Goal: Information Seeking & Learning: Learn about a topic

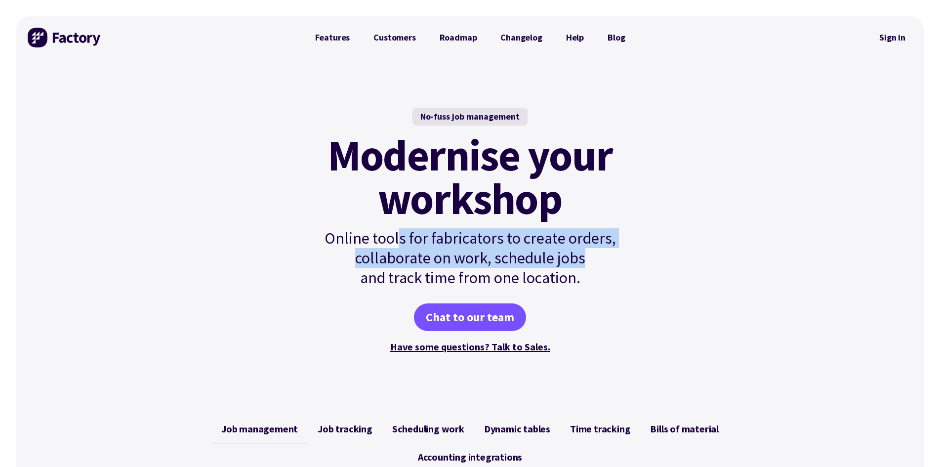
drag, startPoint x: 401, startPoint y: 236, endPoint x: 604, endPoint y: 263, distance: 204.4
click at [604, 263] on p "Online tools for fabricators to create orders, collaborate on work, schedule jo…" at bounding box center [470, 257] width 334 height 59
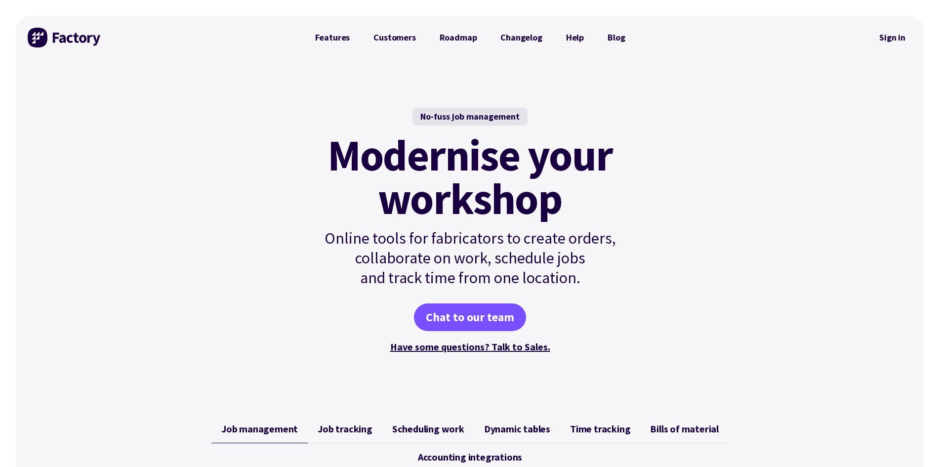
click at [569, 274] on p "Online tools for fabricators to create orders, collaborate on work, schedule jo…" at bounding box center [470, 257] width 334 height 59
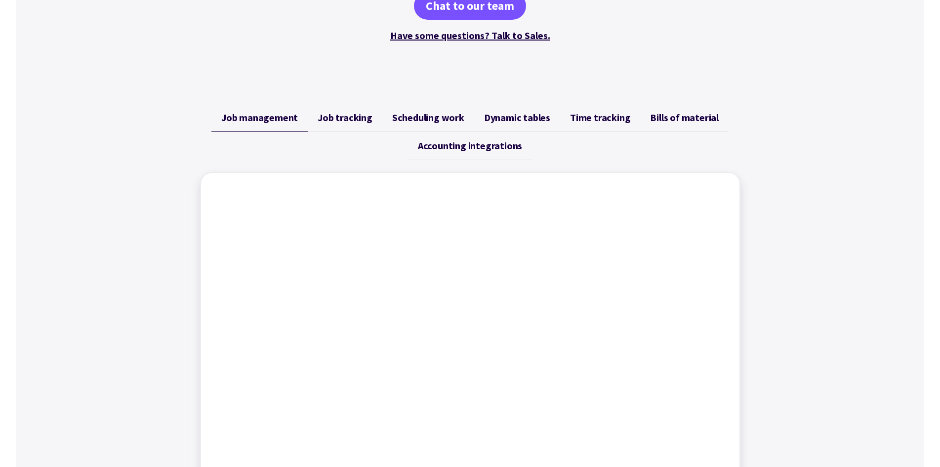
scroll to position [296, 0]
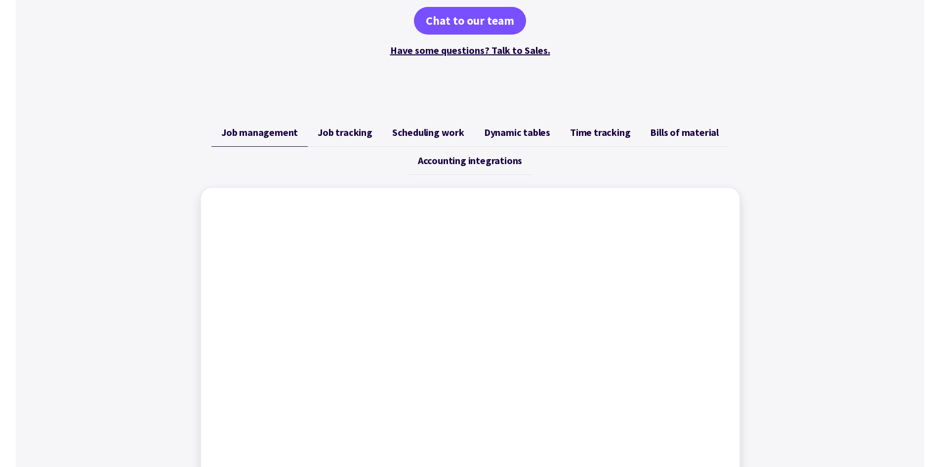
click at [327, 130] on span "Job tracking" at bounding box center [345, 133] width 55 height 12
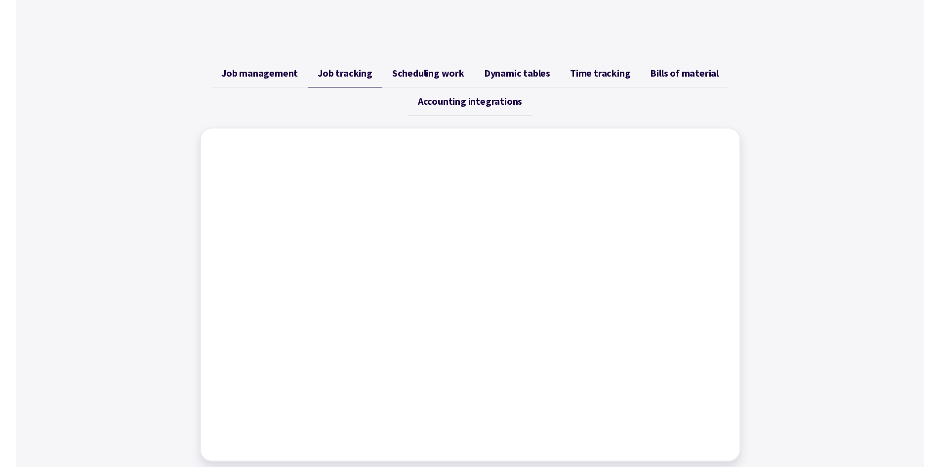
scroll to position [346, 0]
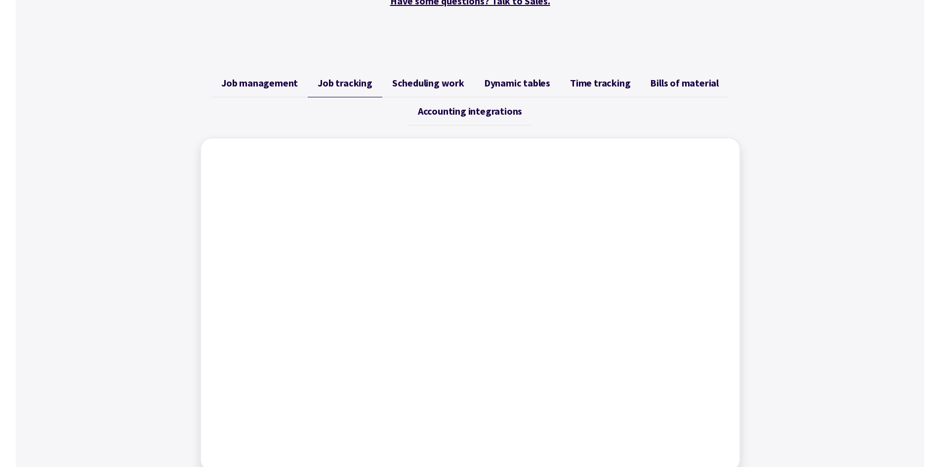
click at [426, 83] on span "Scheduling work" at bounding box center [428, 83] width 72 height 12
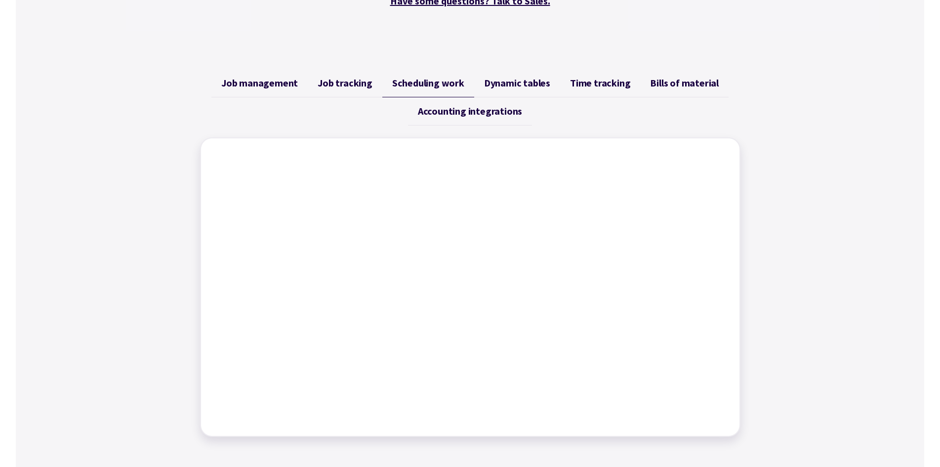
click at [522, 83] on span "Dynamic tables" at bounding box center [517, 83] width 66 height 12
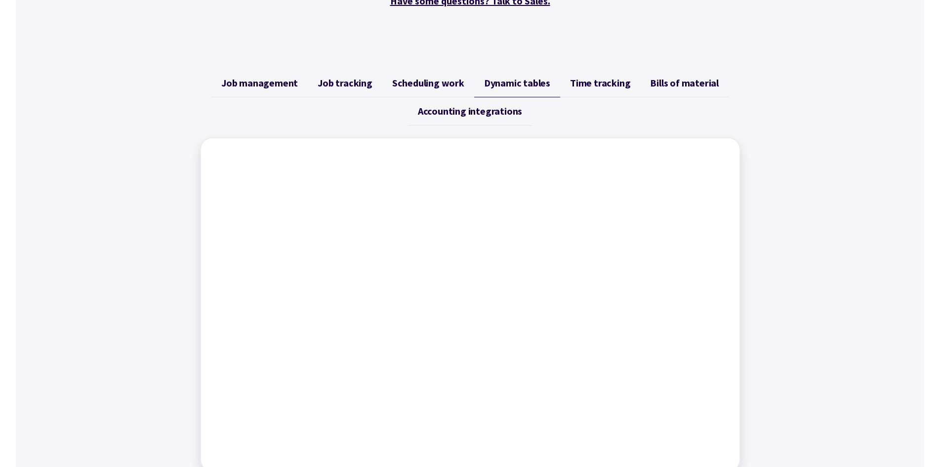
click at [591, 84] on span "Time tracking" at bounding box center [600, 83] width 60 height 12
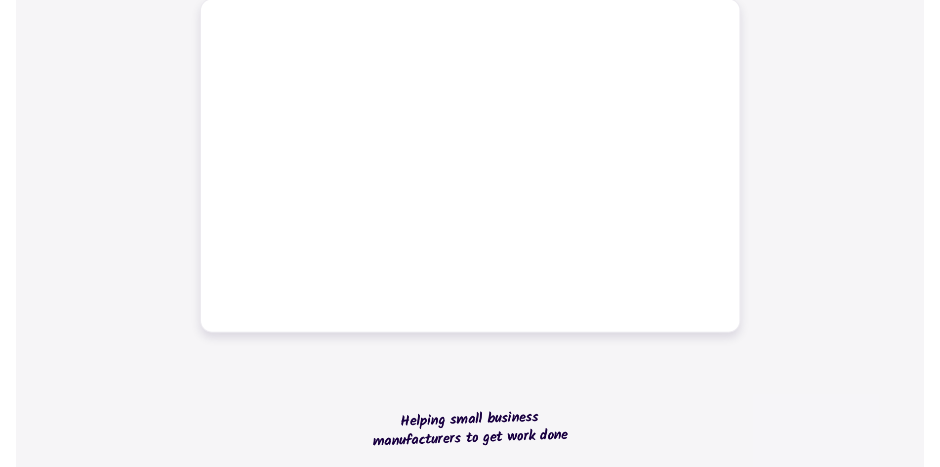
scroll to position [494, 0]
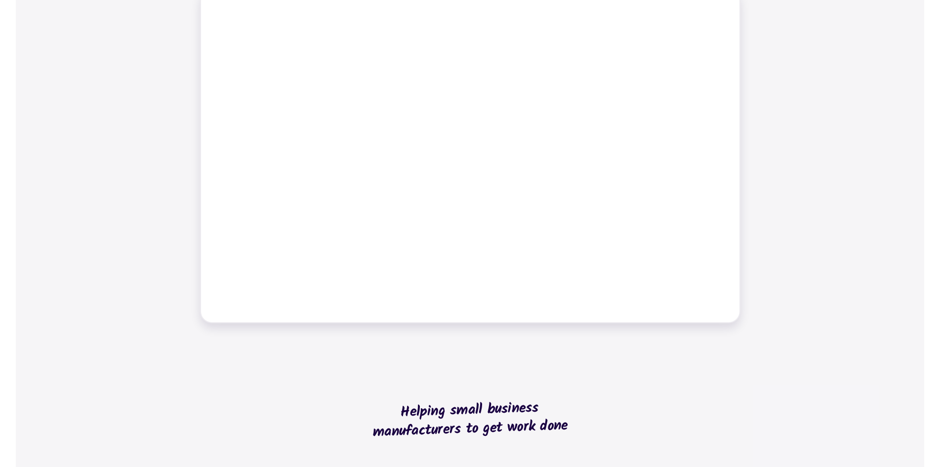
click at [776, 42] on div "Job management Job tracking Scheduling work Dynamic tables Time tracking Bills …" at bounding box center [470, 122] width 909 height 426
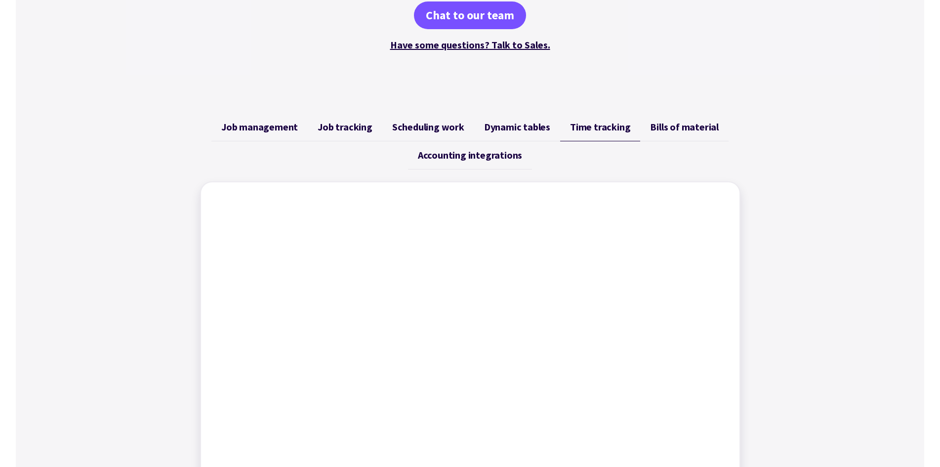
scroll to position [296, 0]
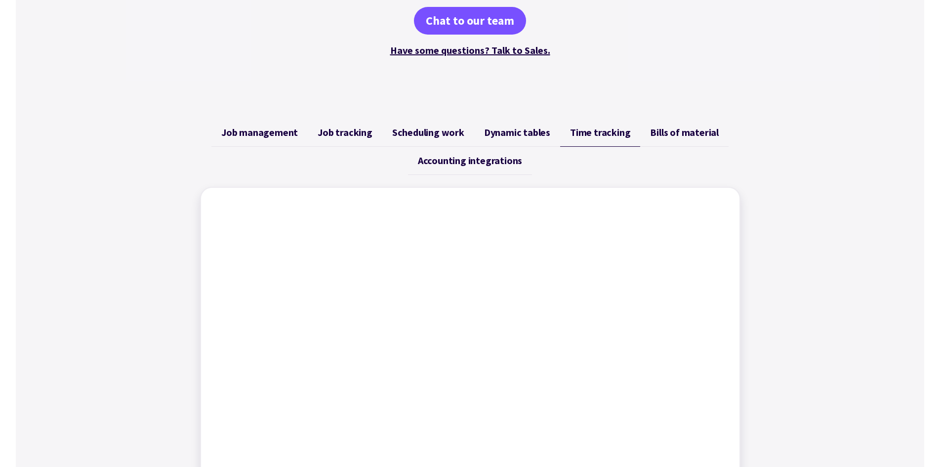
click at [673, 123] on link "Bills of material" at bounding box center [684, 133] width 88 height 28
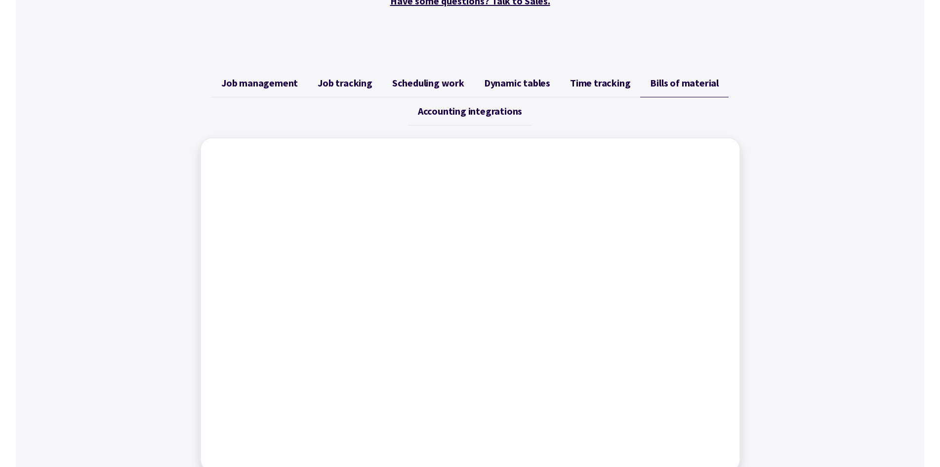
click at [487, 120] on link "Accounting integrations" at bounding box center [470, 111] width 124 height 28
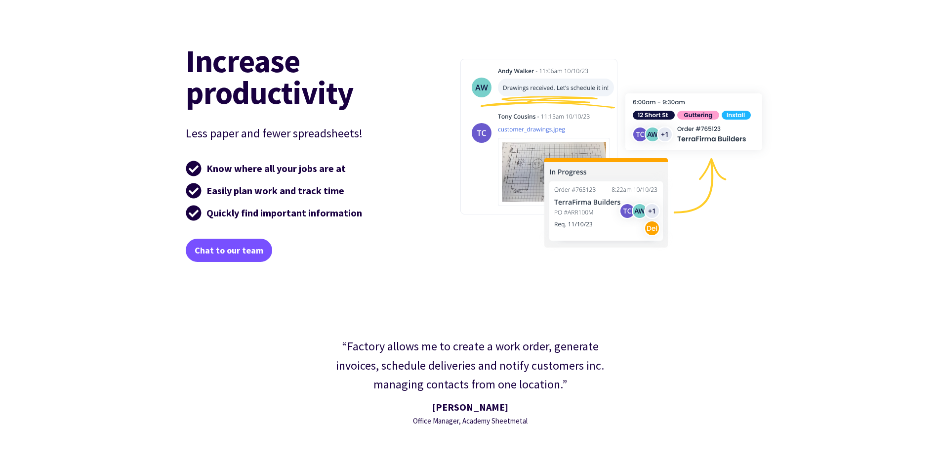
scroll to position [1532, 0]
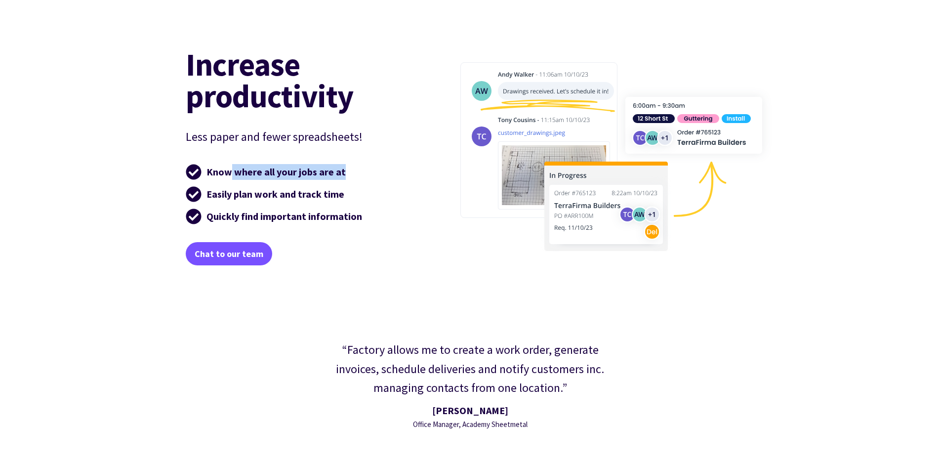
drag, startPoint x: 232, startPoint y: 182, endPoint x: 349, endPoint y: 172, distance: 118.0
click at [349, 172] on li "Know where all your jobs are at" at bounding box center [300, 172] width 228 height 20
drag, startPoint x: 220, startPoint y: 194, endPoint x: 343, endPoint y: 199, distance: 123.2
click at [343, 199] on strong "Easily plan work and track time" at bounding box center [276, 194] width 138 height 12
drag, startPoint x: 293, startPoint y: 220, endPoint x: 247, endPoint y: 220, distance: 46.4
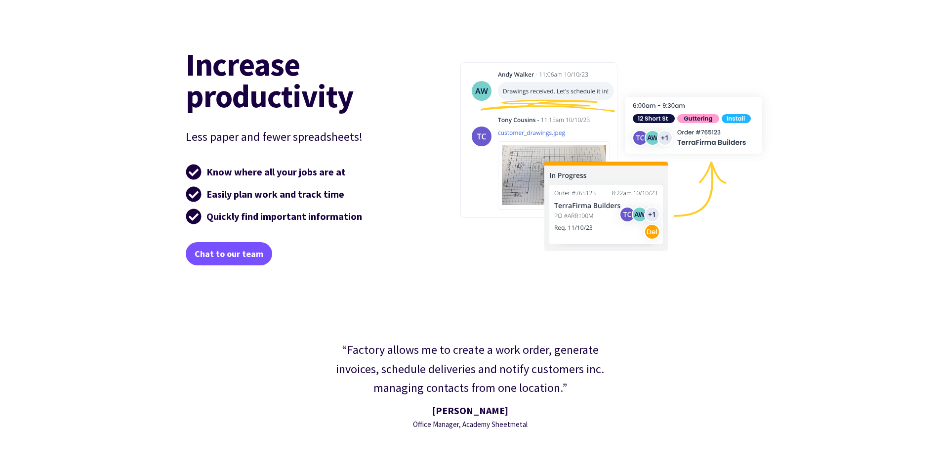
click at [284, 221] on strong "Quickly find important information" at bounding box center [285, 216] width 156 height 12
drag, startPoint x: 236, startPoint y: 217, endPoint x: 368, endPoint y: 216, distance: 131.5
click at [367, 216] on li "Quickly find important information" at bounding box center [300, 217] width 228 height 20
drag, startPoint x: 398, startPoint y: 255, endPoint x: 515, endPoint y: 272, distance: 118.3
click at [398, 255] on div "Chat to our team" at bounding box center [300, 253] width 228 height 23
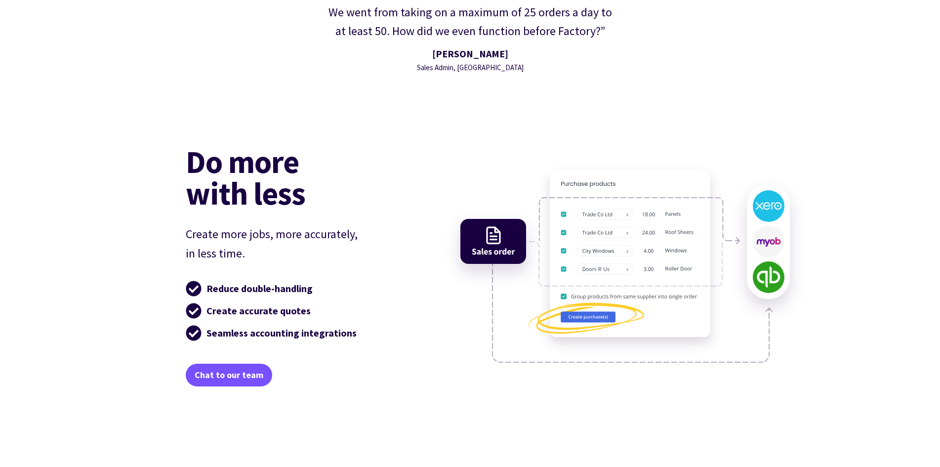
scroll to position [2372, 0]
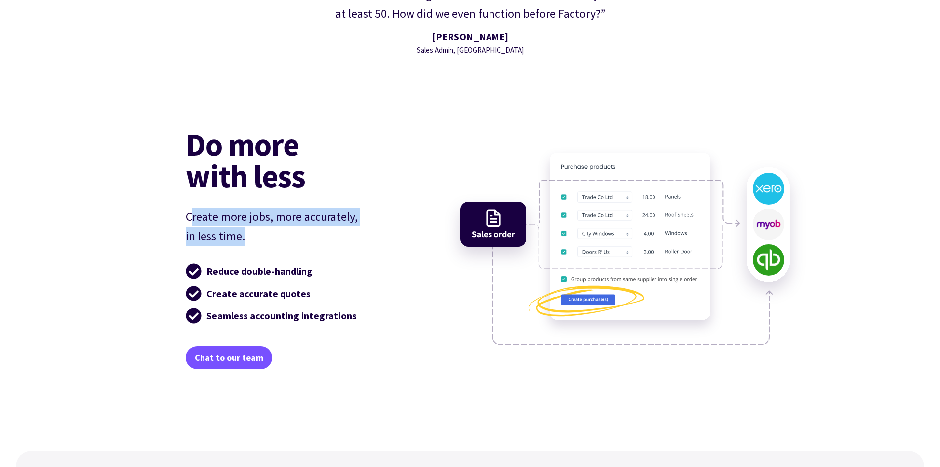
drag, startPoint x: 200, startPoint y: 211, endPoint x: 378, endPoint y: 233, distance: 178.7
click at [378, 233] on p "Create more jobs, more accurately, in less time." at bounding box center [300, 227] width 228 height 38
click at [385, 239] on p "Create more jobs, more accurately, in less time." at bounding box center [300, 227] width 228 height 38
click at [380, 252] on div "Do more with less Create more jobs, more accurately, in less time. Reduce doubl…" at bounding box center [300, 248] width 228 height 241
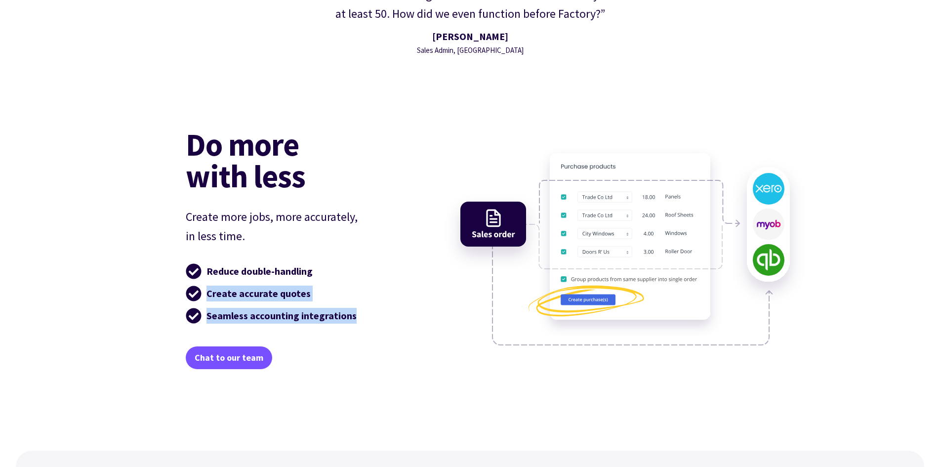
drag, startPoint x: 207, startPoint y: 295, endPoint x: 362, endPoint y: 317, distance: 156.2
click at [362, 317] on ul "Reduce double-handling Create accurate quotes Seamless accounting integrations" at bounding box center [300, 293] width 228 height 64
click at [421, 277] on div "Do more with less Create more jobs, more accurately, in less time. Reduce doubl…" at bounding box center [470, 283] width 593 height 336
drag, startPoint x: 241, startPoint y: 314, endPoint x: 361, endPoint y: 314, distance: 119.6
click at [361, 314] on li "Seamless accounting integrations" at bounding box center [300, 316] width 228 height 20
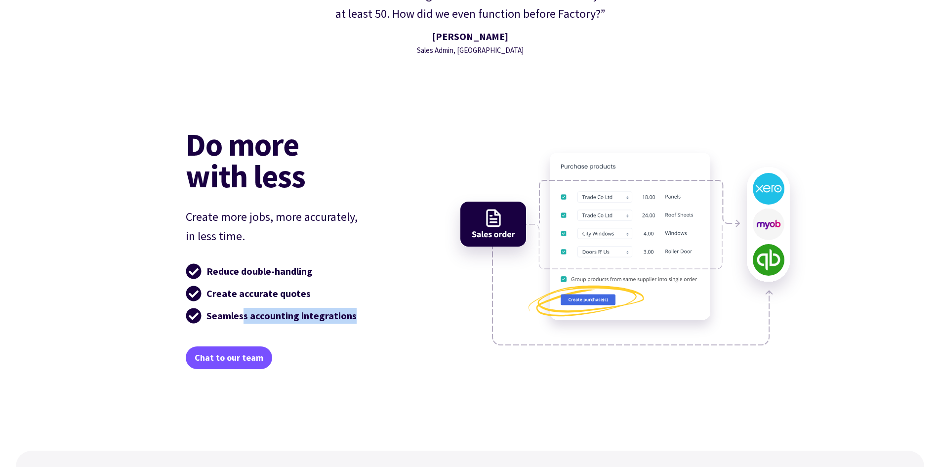
click at [395, 325] on li "Seamless accounting integrations" at bounding box center [300, 316] width 228 height 20
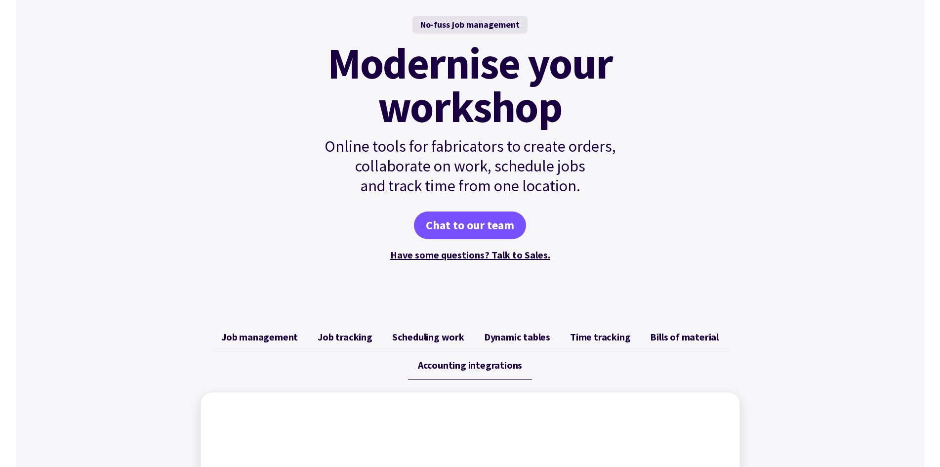
scroll to position [0, 0]
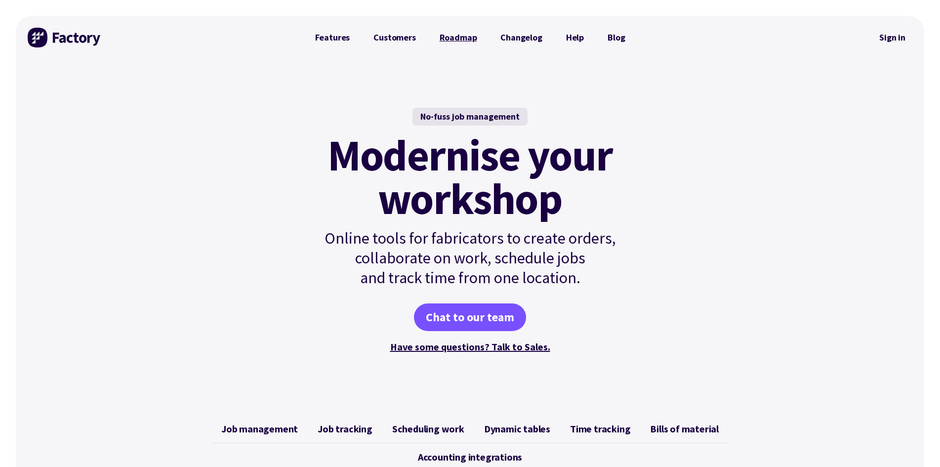
click at [459, 41] on link "Roadmap" at bounding box center [458, 38] width 61 height 20
click at [562, 40] on link "Help" at bounding box center [575, 38] width 42 height 20
